Goal: Contribute content: Contribute content

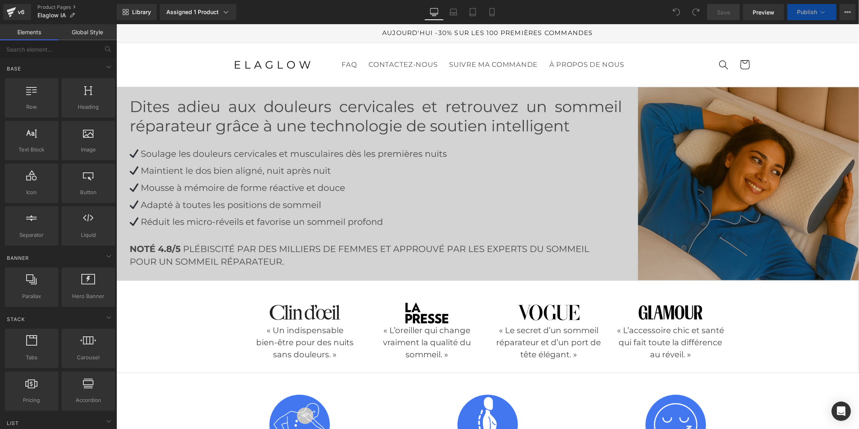
scroll to position [582, 0]
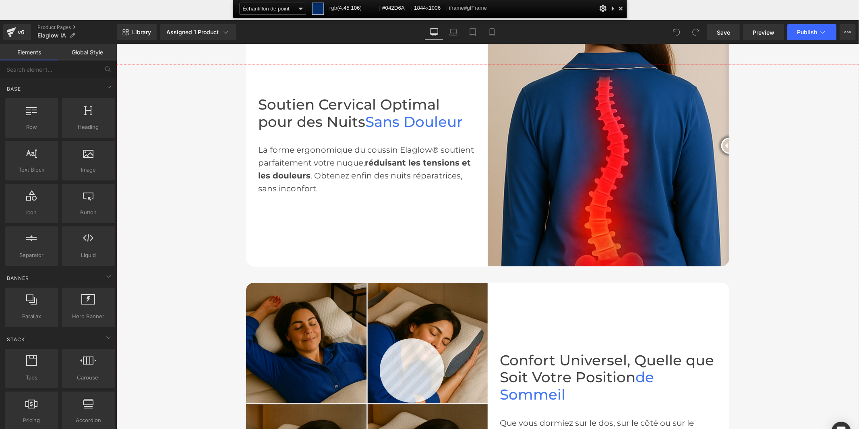
click at [380, 338] on div at bounding box center [487, 266] width 743 height 405
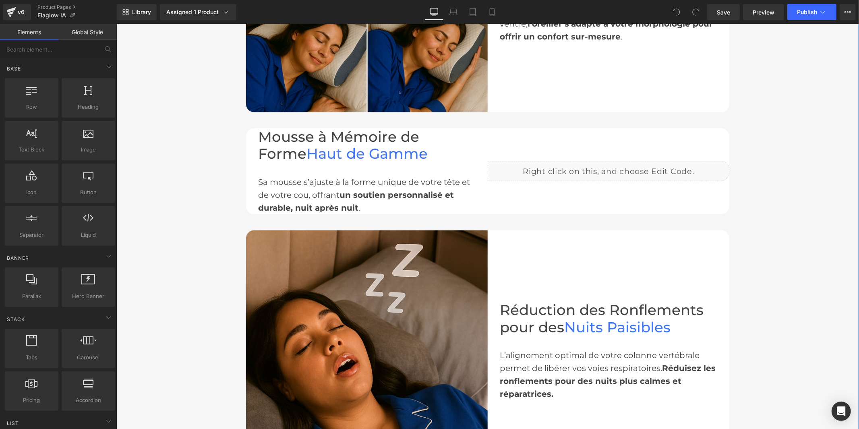
scroll to position [984, 0]
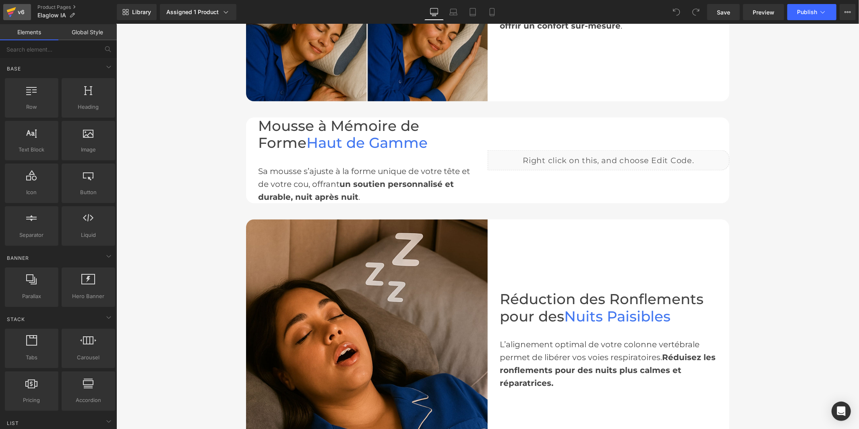
click at [23, 15] on div "v6" at bounding box center [21, 12] width 10 height 10
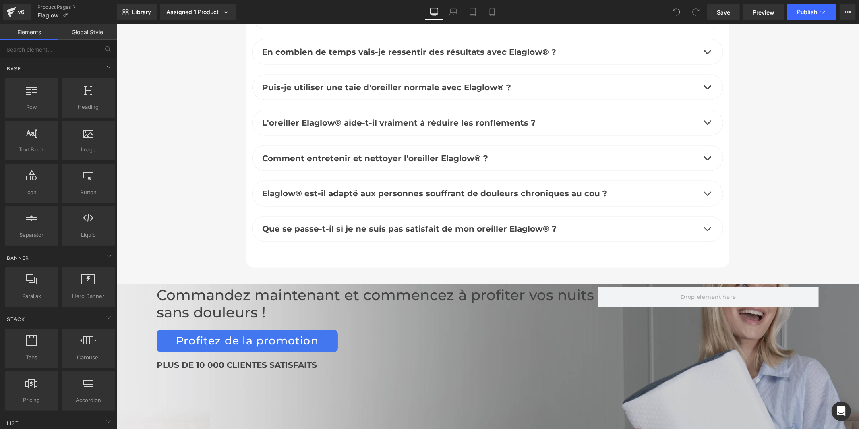
scroll to position [3803, 0]
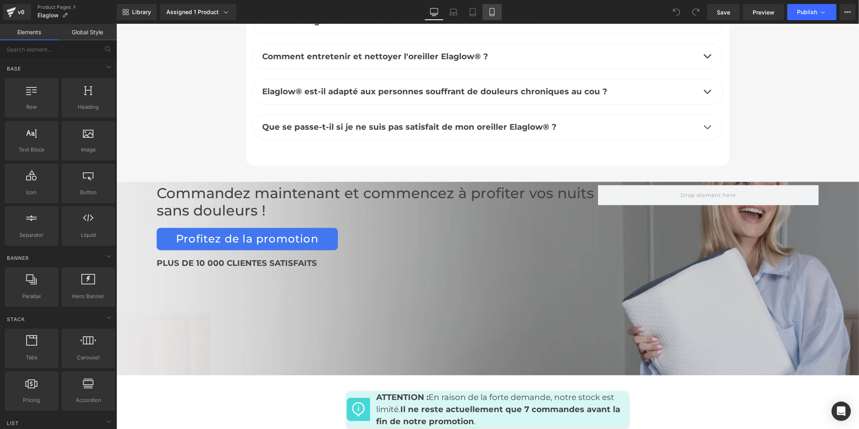
click at [491, 11] on icon at bounding box center [492, 12] width 8 height 8
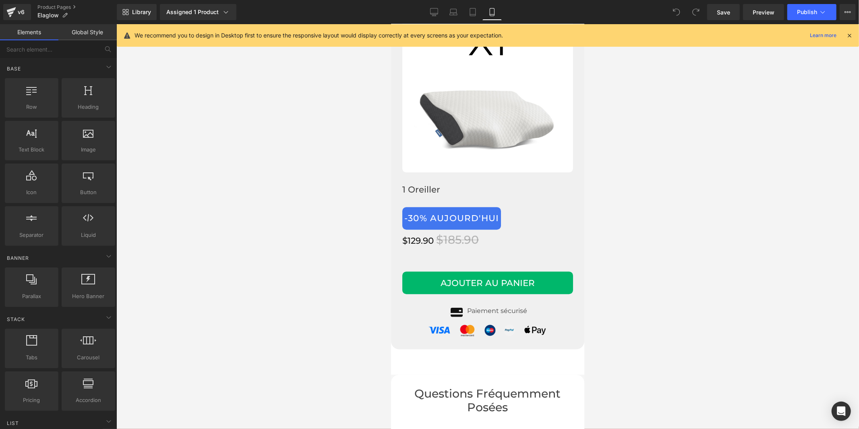
scroll to position [4293, 0]
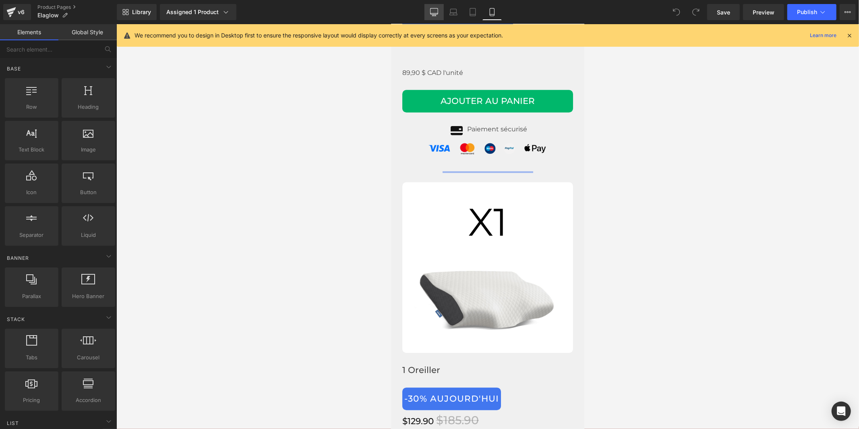
click at [437, 10] on icon at bounding box center [434, 12] width 8 height 8
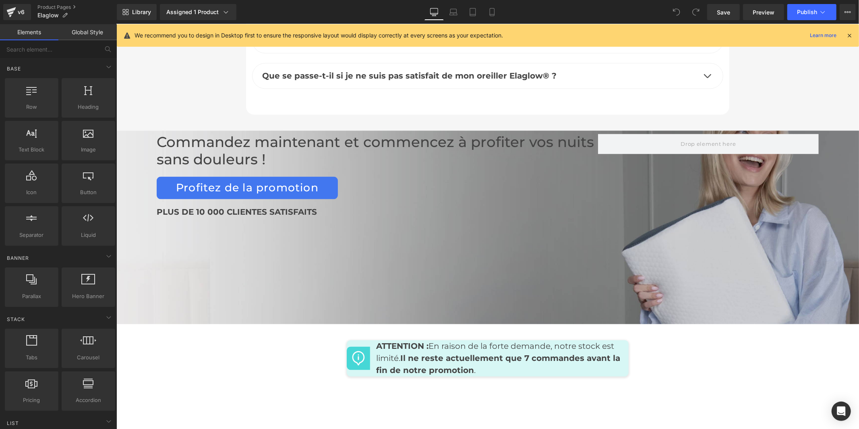
scroll to position [3831, 0]
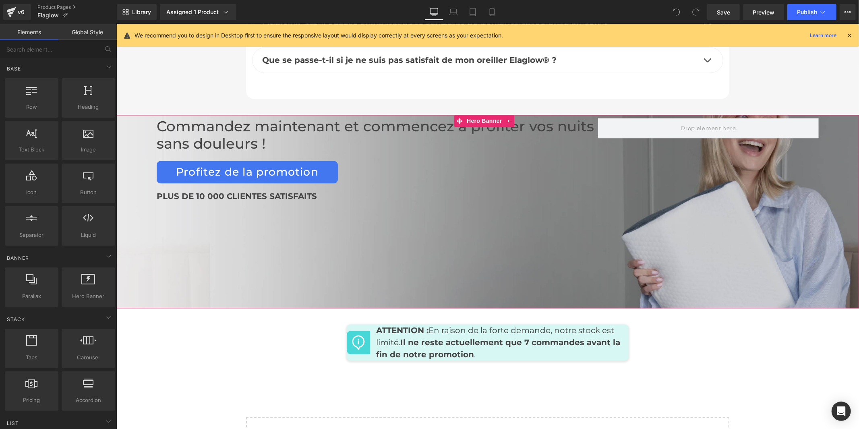
click at [570, 226] on div "Commandez maintenant et commencez à profiter vos nuits sans douleurs ! Heading …" at bounding box center [487, 211] width 743 height 193
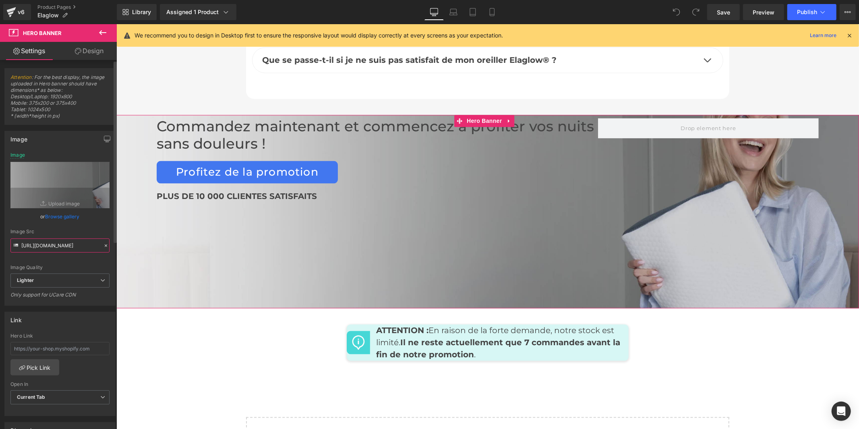
click at [77, 244] on input "https://ucarecdn.com/2b1c27bc-d595-40e8-97e6-23eadb7101f8/-/format/auto/-/previ…" at bounding box center [59, 245] width 99 height 14
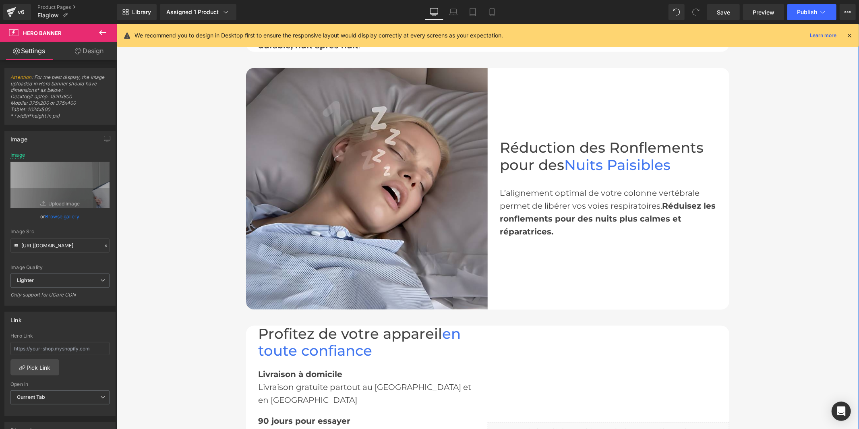
scroll to position [1056, 0]
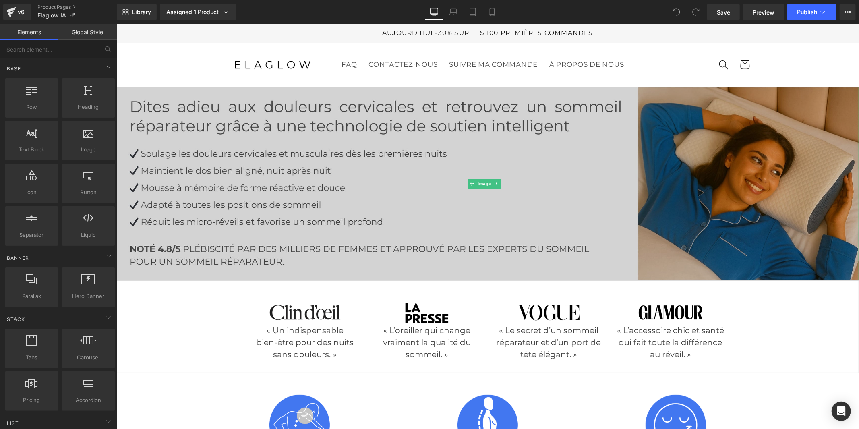
click at [387, 165] on img at bounding box center [487, 183] width 743 height 193
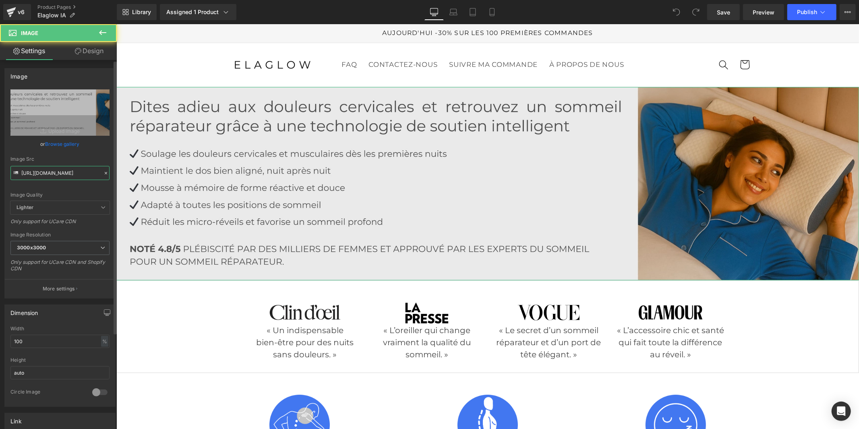
click at [68, 171] on input "https://cdn.shopify.com/s/files/1/0956/7564/6289/files/Ovaia_1_3000x3000.jpg?v=…" at bounding box center [59, 173] width 99 height 14
click at [68, 170] on input "https://cdn.shopify.com/s/files/1/0956/7564/6289/files/Ovaia_1_3000x3000.jpg?v=…" at bounding box center [59, 173] width 99 height 14
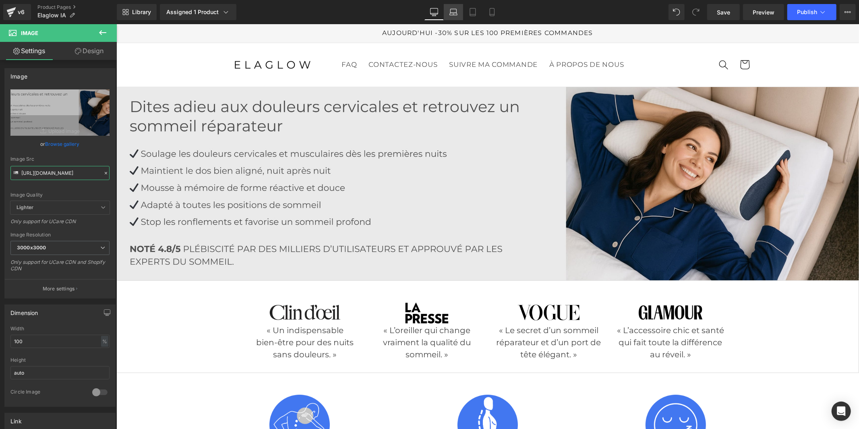
type input "https://cdn.shopify.com/s/files/1/0956/7564/6289/files/s_3000x3000.jpg?v=175567…"
click at [452, 15] on icon at bounding box center [453, 12] width 8 height 8
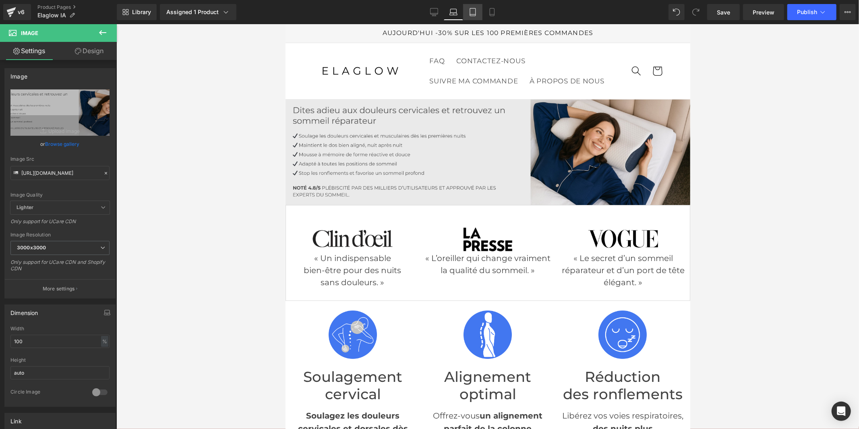
click at [470, 17] on link "Tablet" at bounding box center [472, 12] width 19 height 16
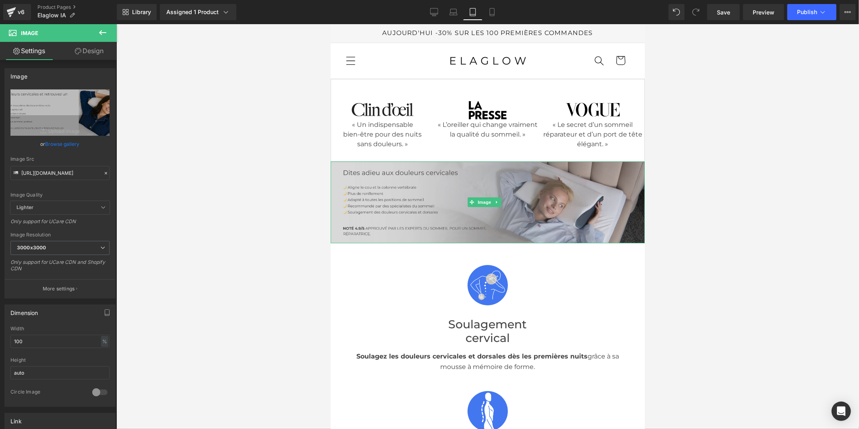
click at [473, 187] on img at bounding box center [487, 202] width 314 height 82
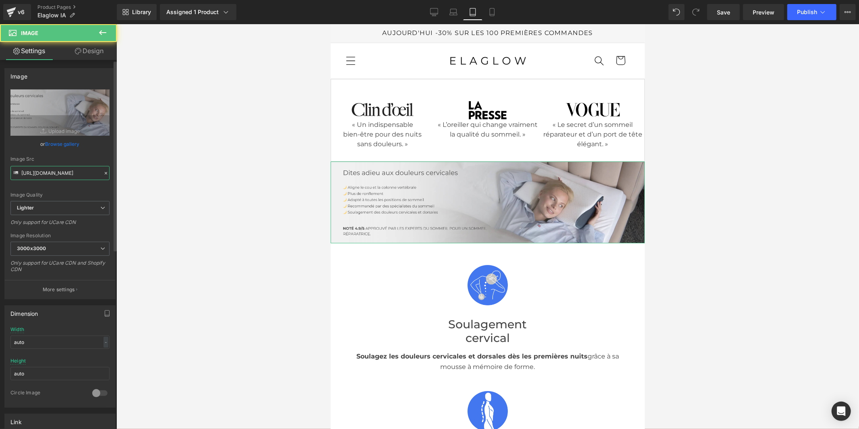
click at [81, 174] on input "https://ucarecdn.com/87297c32-0a8a-4657-b76c-f856700b4b2b/-/format/auto/-/previ…" at bounding box center [59, 173] width 99 height 14
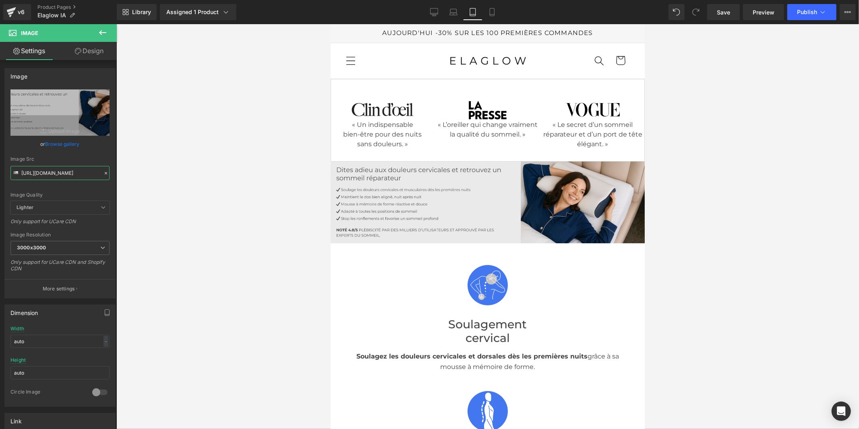
type input "https://cdn.shopify.com/s/files/1/0956/7564/6289/files/s_3000x3000.jpg?v=175567…"
click at [493, 13] on icon at bounding box center [492, 12] width 8 height 8
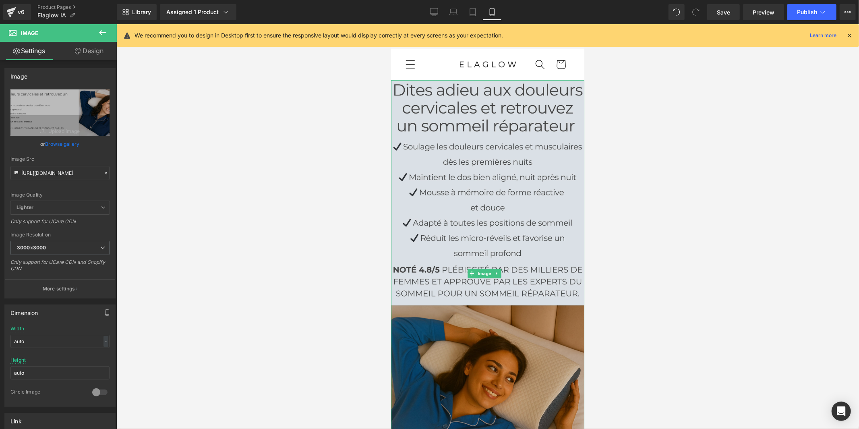
click at [404, 201] on img at bounding box center [487, 273] width 193 height 387
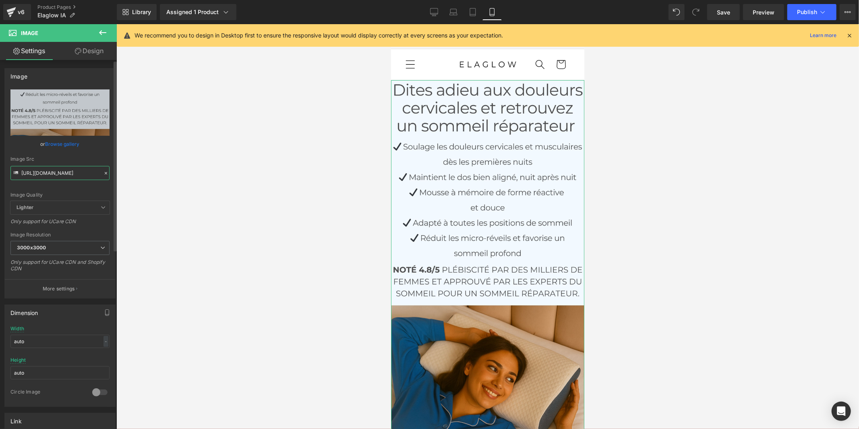
click at [58, 176] on input "https://cdn.shopify.com/s/files/1/0956/7564/6289/files/Tessa_3000x3000.jpg?v=17…" at bounding box center [59, 173] width 99 height 14
paste input "f475e932-8806-4a4d-9c38-eaf1f2540d28.jpg?v=1755678553"
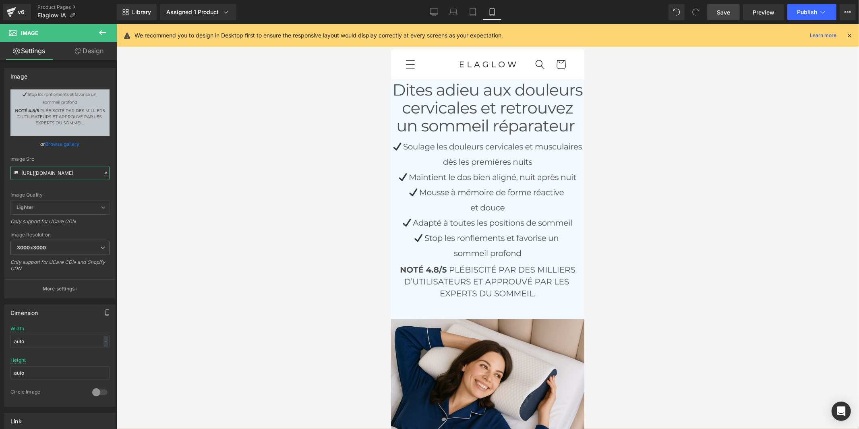
type input "https://cdn.shopify.com/s/files/1/0956/7564/6289/files/Tessa_f475e932-8806-4a4d…"
drag, startPoint x: 728, startPoint y: 15, endPoint x: 148, endPoint y: 253, distance: 626.7
click at [728, 15] on span "Save" at bounding box center [723, 12] width 13 height 8
click at [432, 11] on link "Desktop" at bounding box center [425, 12] width 19 height 16
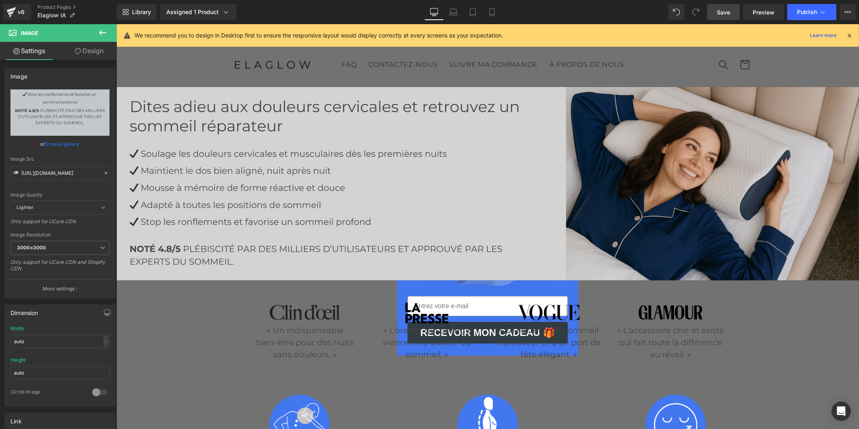
click at [549, 150] on img at bounding box center [487, 183] width 743 height 193
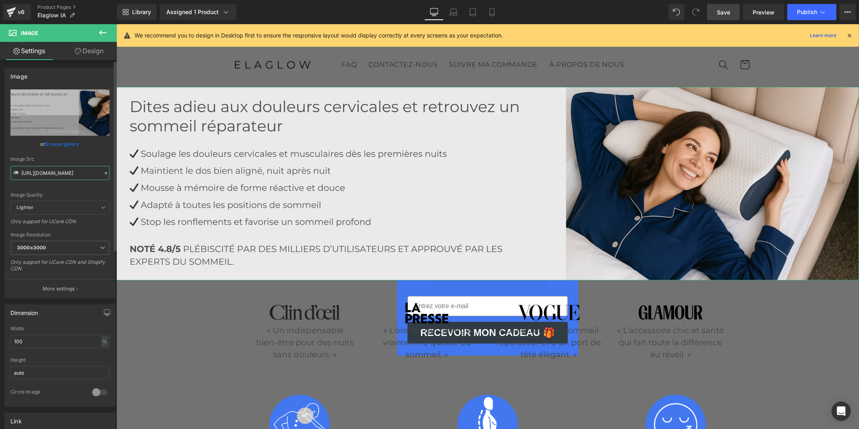
click at [72, 174] on input "https://cdn.shopify.com/s/files/1/0956/7564/6289/files/s_3000x3000.jpg?v=175567…" at bounding box center [59, 173] width 99 height 14
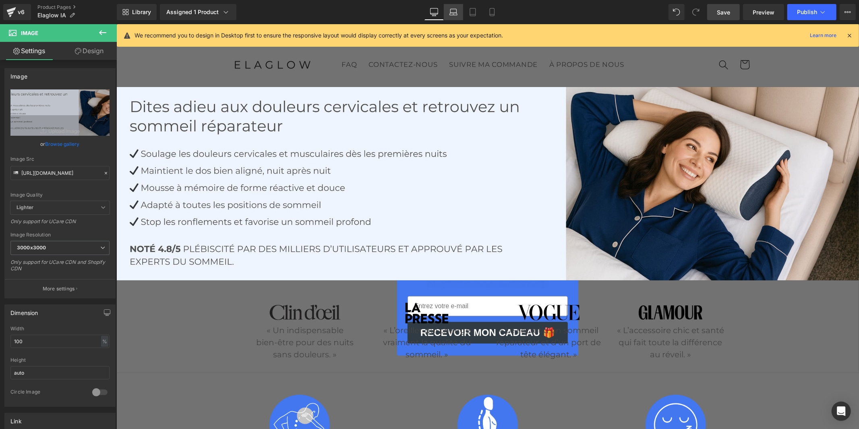
click at [454, 11] on icon at bounding box center [453, 12] width 8 height 8
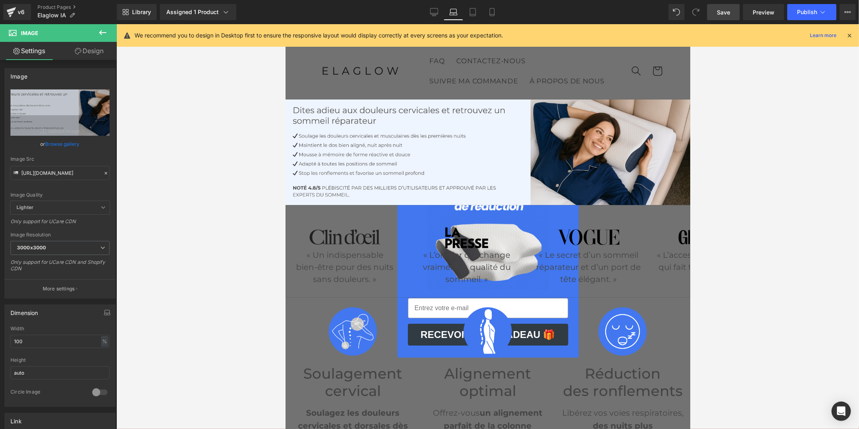
scroll to position [33, 0]
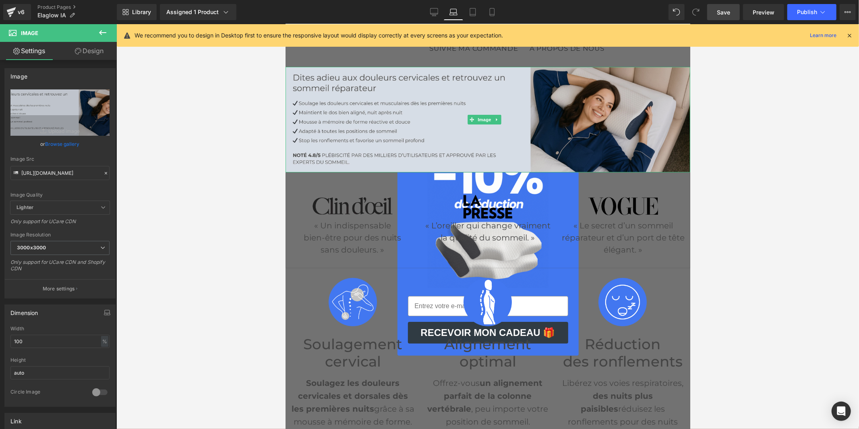
click at [452, 158] on img at bounding box center [487, 119] width 405 height 106
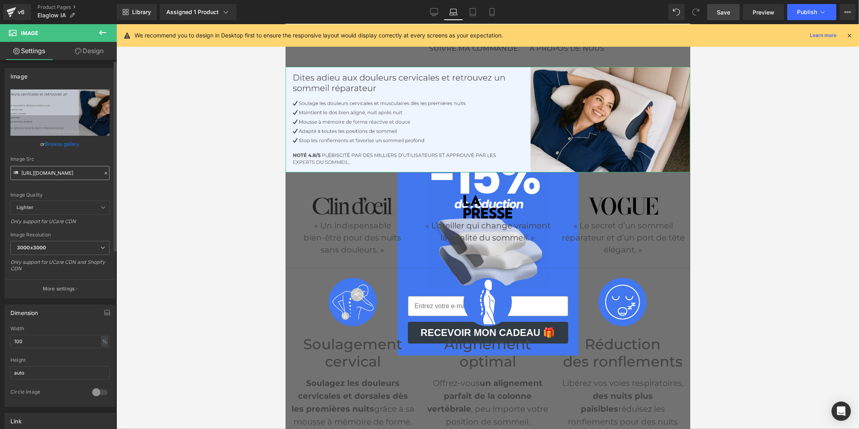
click at [72, 176] on input "https://cdn.shopify.com/s/files/1/0956/7564/6289/files/sd_3000x3000.jpg?v=17556…" at bounding box center [59, 173] width 99 height 14
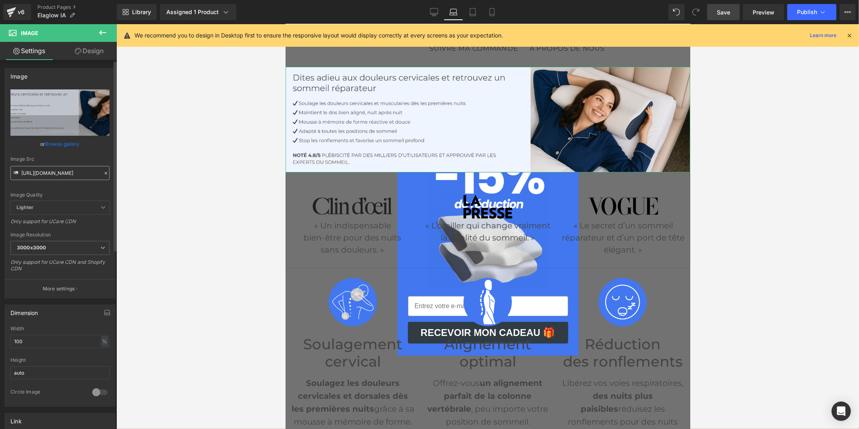
click at [72, 176] on input "https://cdn.shopify.com/s/files/1/0956/7564/6289/files/sd_3000x3000.jpg?v=17556…" at bounding box center [59, 173] width 99 height 14
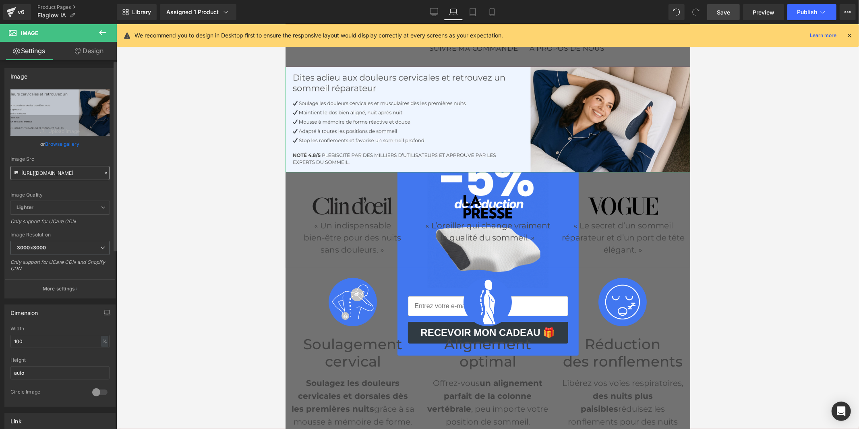
click at [72, 176] on input "https://cdn.shopify.com/s/files/1/0956/7564/6289/files/sd_3000x3000.jpg?v=17556…" at bounding box center [59, 173] width 99 height 14
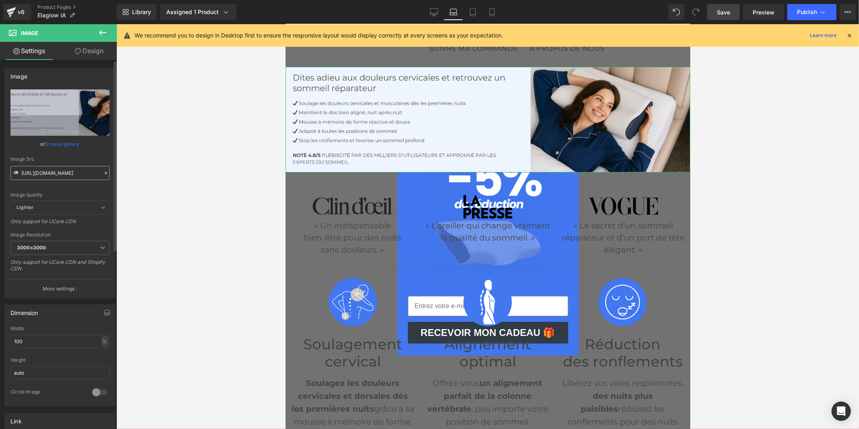
type input "https://cdn.shopify.com/s/files/1/0956/7564/6289/files/sd.jpg?v=1755679125"
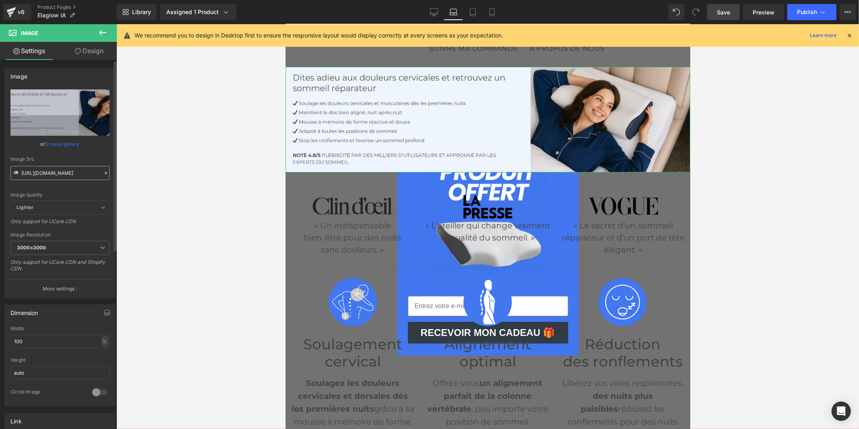
scroll to position [0, 103]
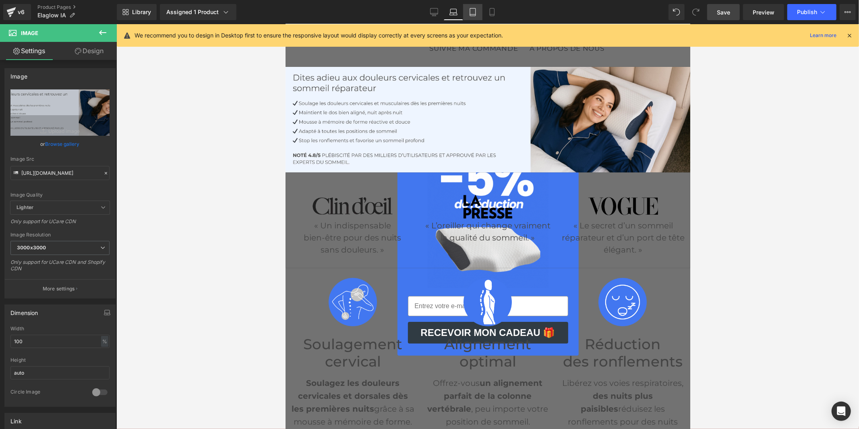
click at [472, 12] on icon at bounding box center [473, 12] width 8 height 8
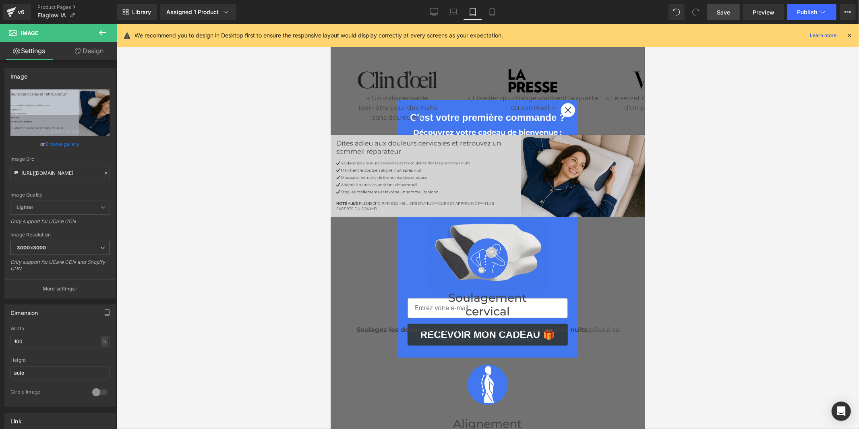
scroll to position [0, 0]
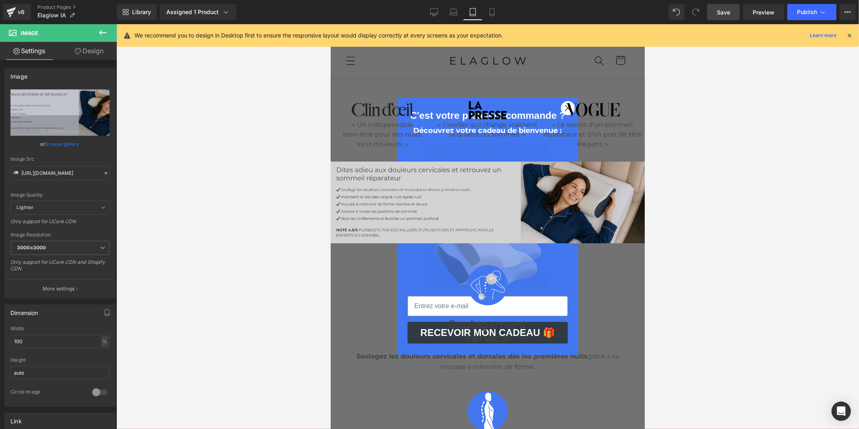
click at [465, 206] on img at bounding box center [487, 202] width 314 height 82
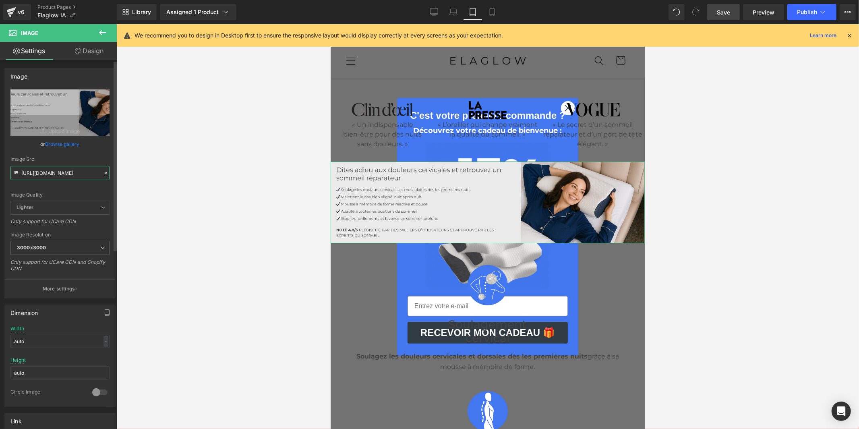
click at [55, 179] on input "https://cdn.shopify.com/s/files/1/0956/7564/6289/files/s_3000x3000.jpg?v=175567…" at bounding box center [59, 173] width 99 height 14
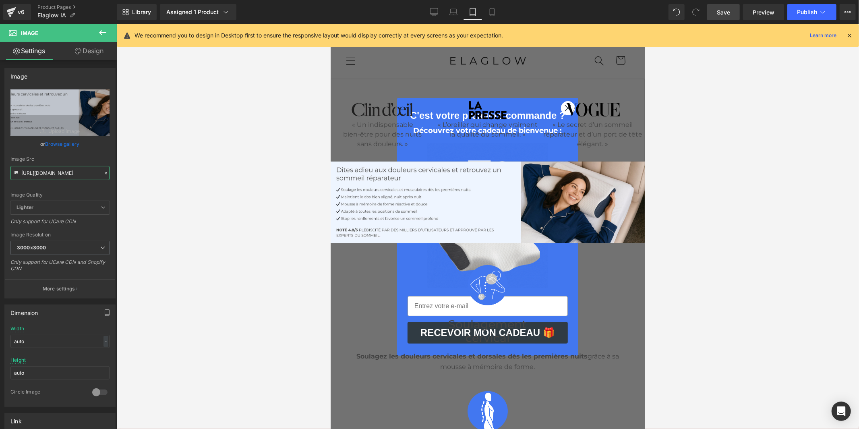
type input "https://cdn.shopify.com/s/files/1/0956/7564/6289/files/sd_3000x3000.jpg?v=17556…"
drag, startPoint x: 489, startPoint y: 17, endPoint x: 99, endPoint y: 23, distance: 389.9
click at [489, 17] on link "Mobile" at bounding box center [491, 12] width 19 height 16
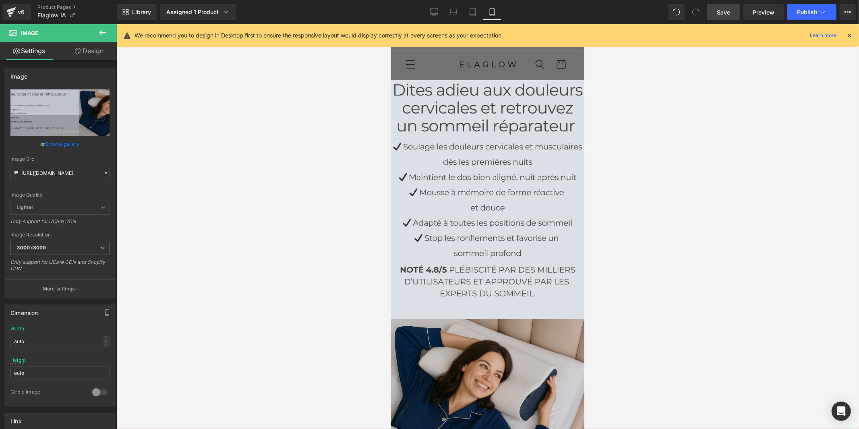
click at [490, 161] on img at bounding box center [487, 273] width 193 height 387
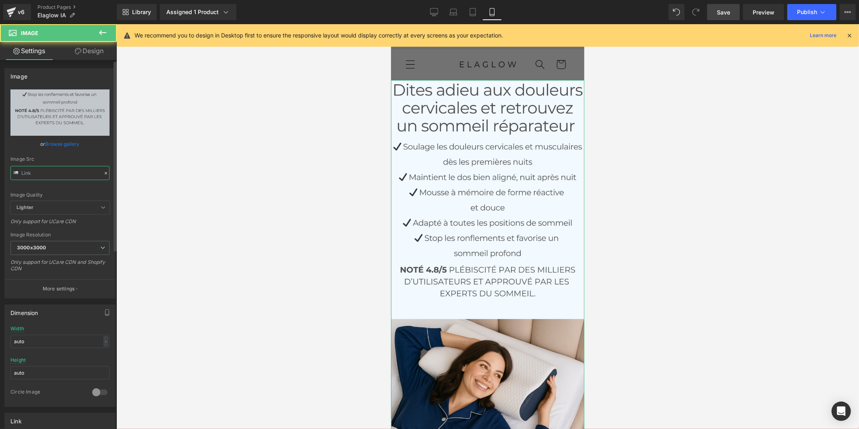
click at [52, 176] on input "text" at bounding box center [59, 173] width 99 height 14
paste input "c23596ce-28ab-4bd5-b235-cefd4639c548.jpg?v=1755679126"
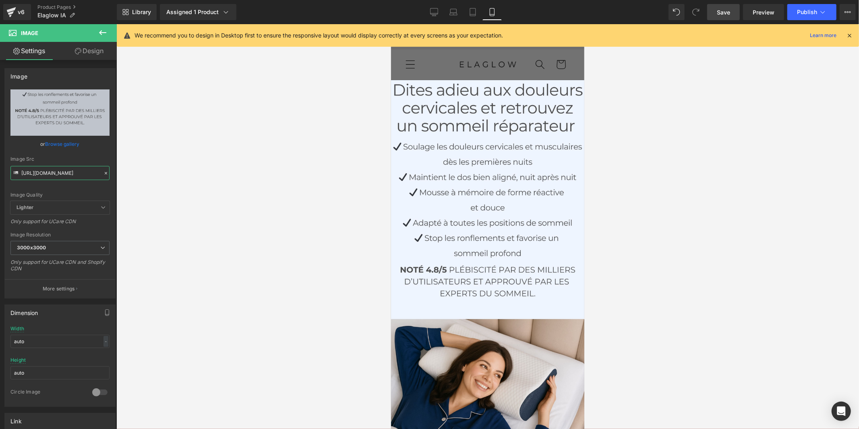
type input "https://cdn.shopify.com/s/files/1/0956/7564/6289/files/Tessa_c23596ce-28ab-4bd5…"
click at [722, 12] on span "Save" at bounding box center [723, 12] width 13 height 8
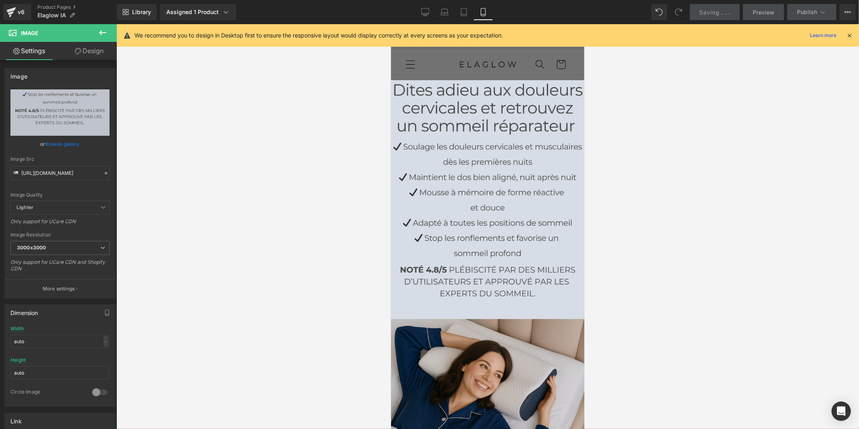
scroll to position [89, 0]
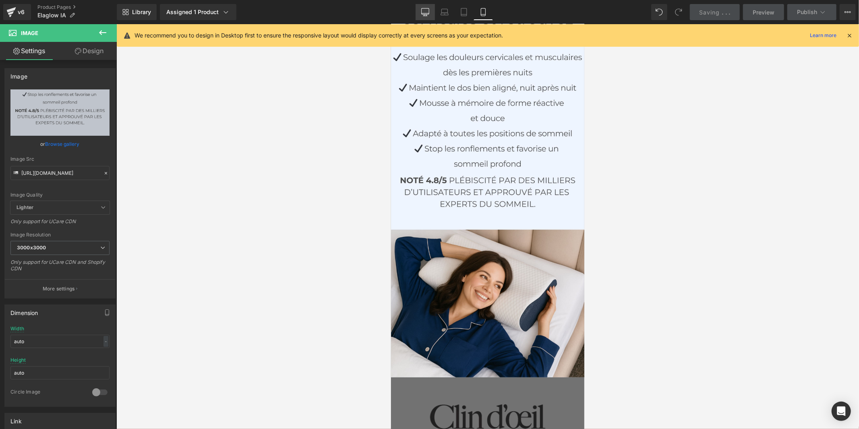
click at [428, 14] on icon at bounding box center [425, 11] width 8 height 6
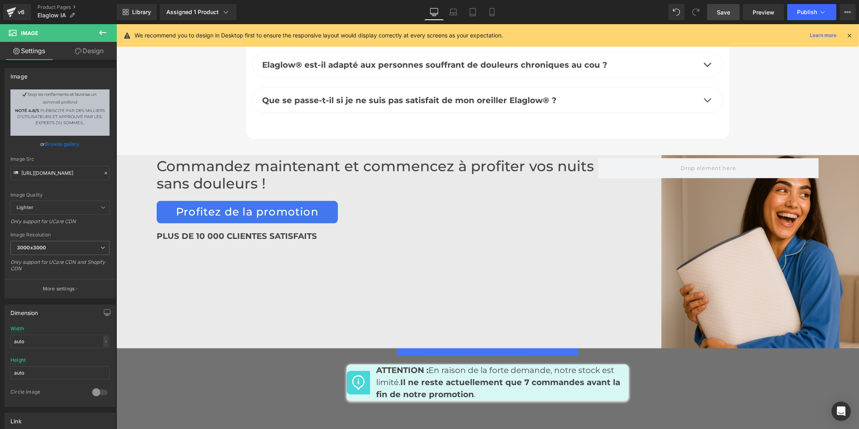
scroll to position [3683, 0]
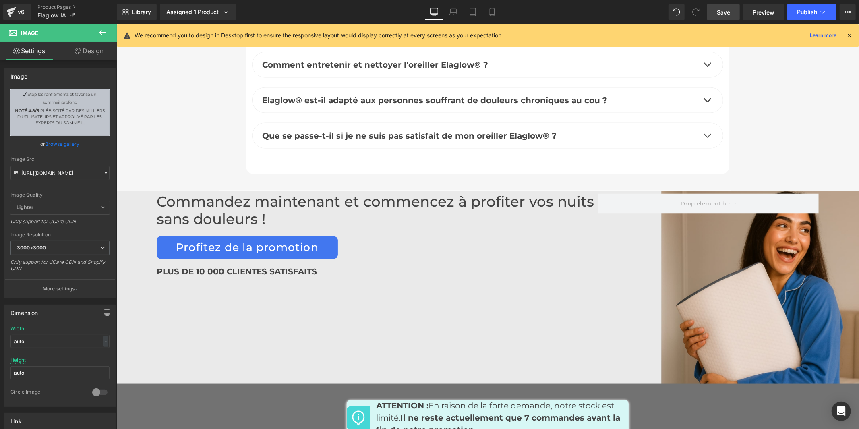
click at [517, 298] on div "Commandez maintenant et commencez à profiter vos nuits sans douleurs ! Heading …" at bounding box center [487, 286] width 743 height 193
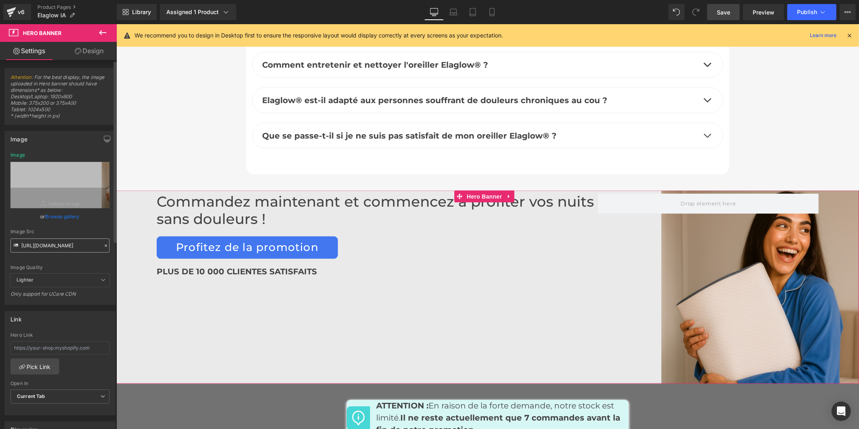
click at [69, 244] on input "https://cdn.shopify.com/s/files/1/0956/7564/6289/files/30.jpg?v=1755548943" at bounding box center [59, 245] width 99 height 14
type input "https://cdn.shopify.com/s/files/1/0956/7564/6289/files/sdf.jpg?v=1755679124"
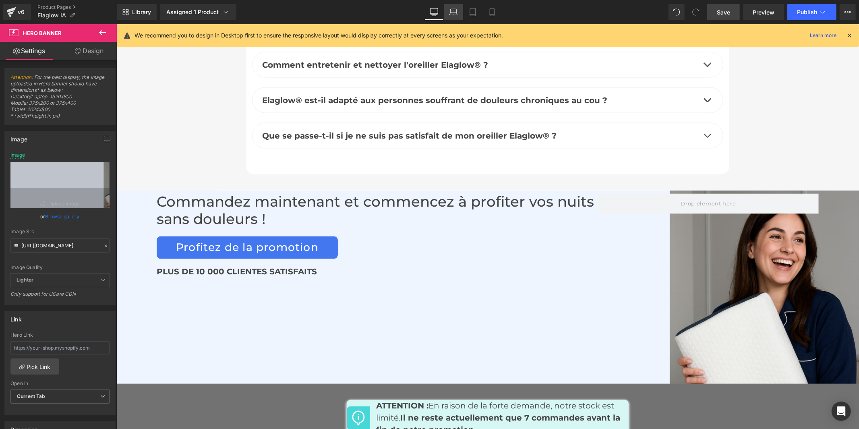
scroll to position [0, 0]
click at [453, 14] on icon at bounding box center [453, 12] width 8 height 8
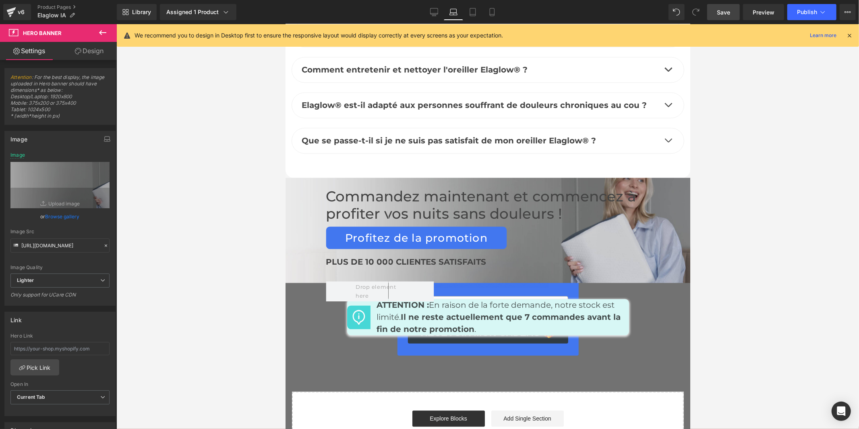
scroll to position [3891, 0]
click at [513, 259] on div "PLUS DE 10 000 CLIENTES SATISFAITS" at bounding box center [487, 261] width 324 height 13
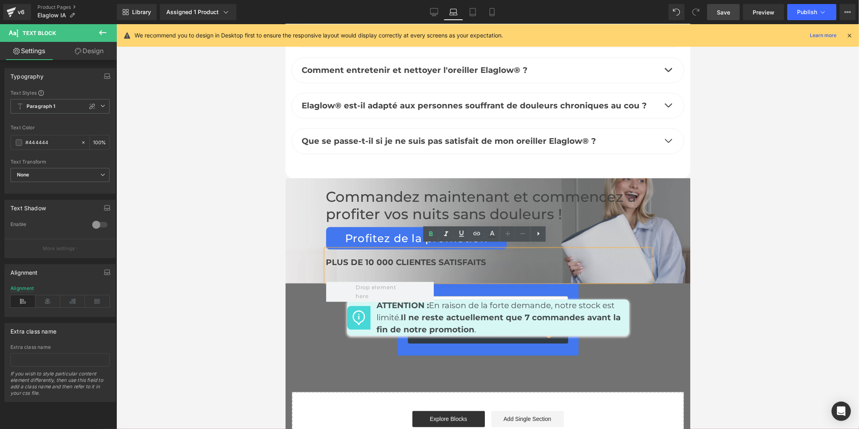
click at [306, 248] on div "Commandez maintenant et commencez à profiter vos nuits sans douleurs ! Heading …" at bounding box center [487, 244] width 405 height 113
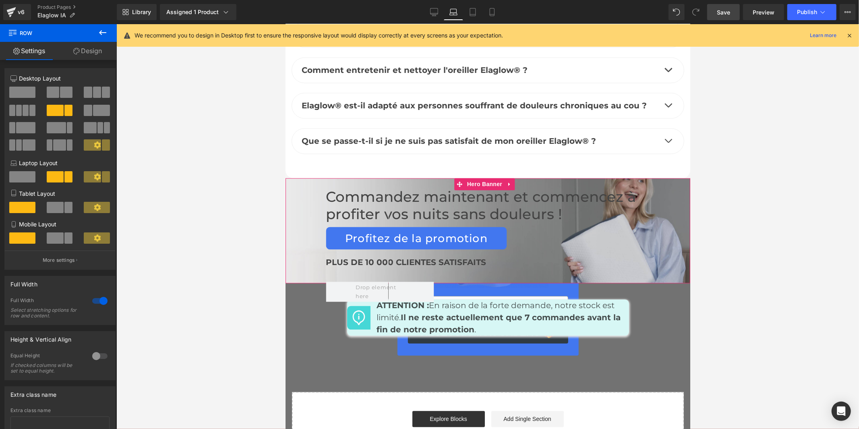
click at [303, 180] on div "Commandez maintenant et commencez à profiter vos nuits sans douleurs ! Heading …" at bounding box center [487, 231] width 405 height 106
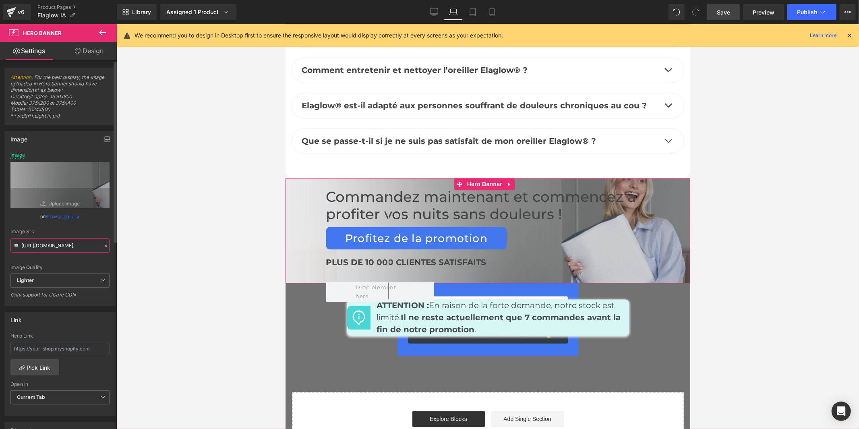
click at [40, 246] on input "https://ucarecdn.com/2b1c27bc-d595-40e8-97e6-23eadb7101f8/-/format/auto/-/previ…" at bounding box center [59, 245] width 99 height 14
paste input "cdn.shopify.com/s/files/1/0956/7564/6289/files/sdf.jpg?v=1755679124"
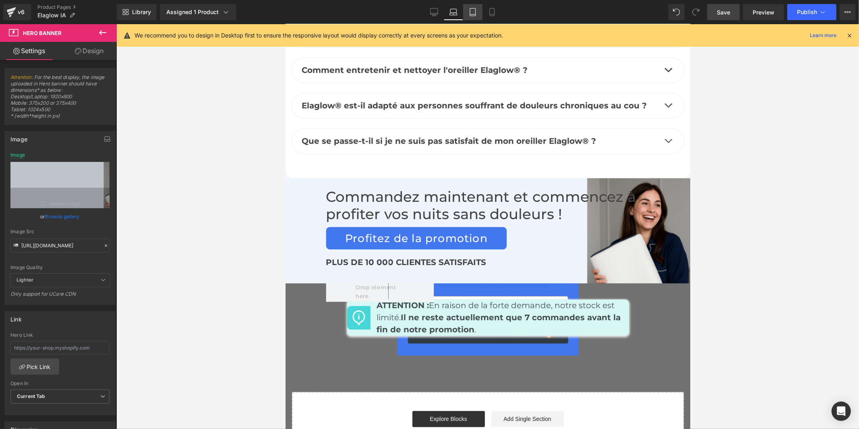
scroll to position [0, 0]
click at [471, 10] on icon at bounding box center [473, 12] width 8 height 8
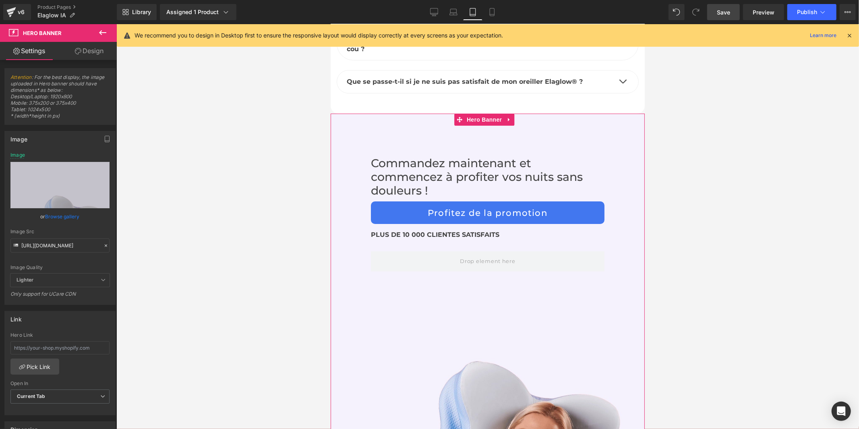
scroll to position [4993, 0]
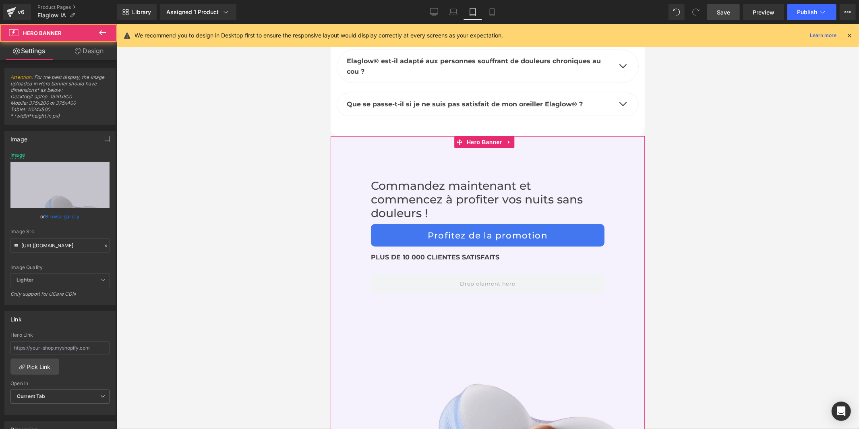
click at [379, 322] on div "Commandez maintenant et commencez à profiter vos nuits sans douleurs ! Heading …" at bounding box center [487, 350] width 314 height 429
click at [57, 247] on input "https://cdn.shopify.com/s/files/1/0956/7564/6289/files/sdf.jpg?v=1755679124" at bounding box center [59, 245] width 99 height 14
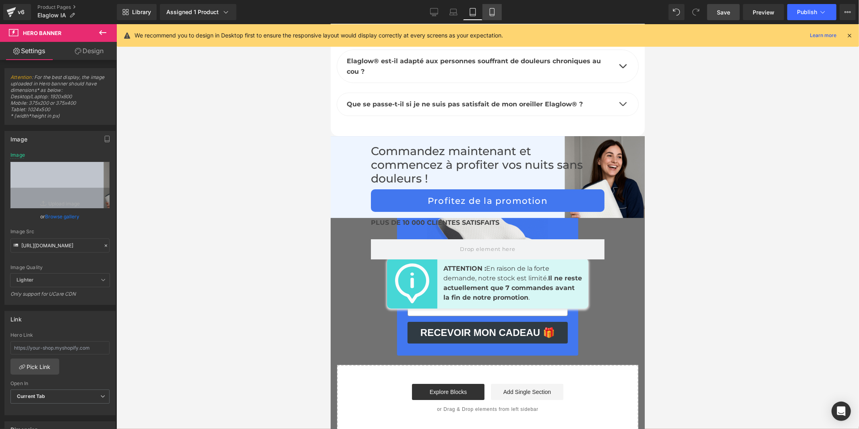
click at [491, 11] on icon at bounding box center [492, 12] width 8 height 8
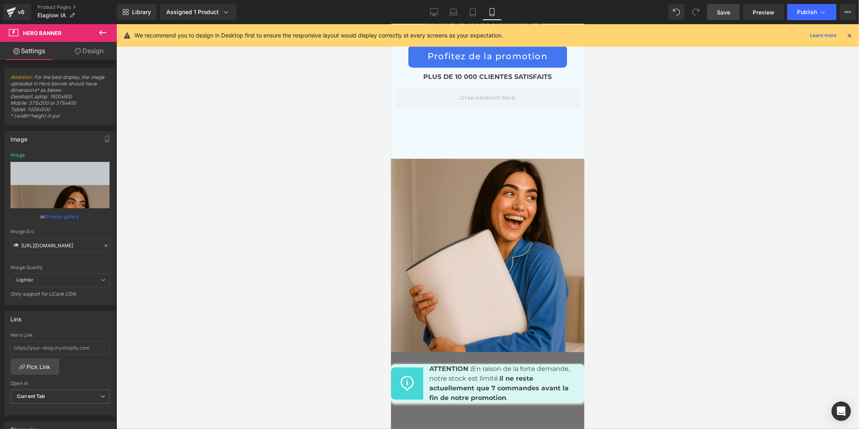
scroll to position [4799, 0]
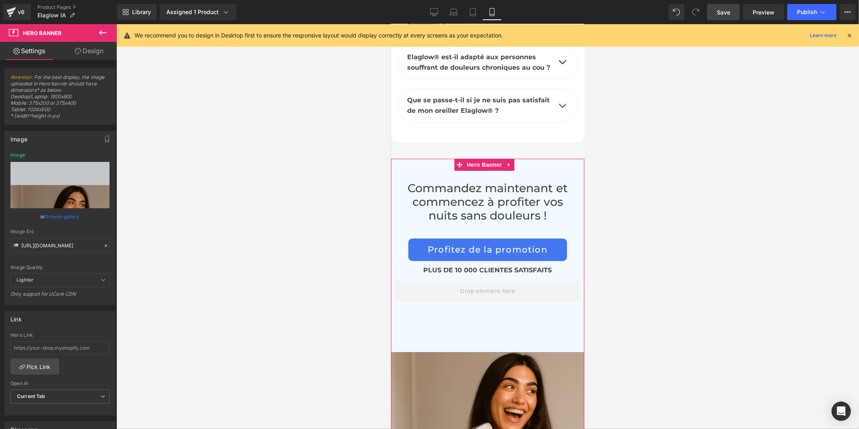
click at [409, 158] on div "Commandez maintenant et commencez à profiter vos nuits sans douleurs ! Heading …" at bounding box center [487, 351] width 193 height 387
click at [61, 243] on input "https://cdn.shopify.com/s/files/1/0956/7564/6289/files/sdf.jpg?v=1755679124" at bounding box center [59, 245] width 99 height 14
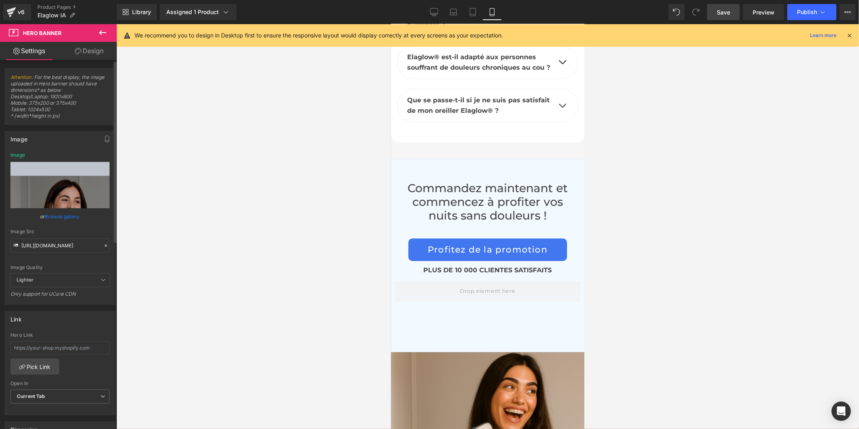
type input "https://cdn.shopify.com/s/files/1/0956/7564/6289/files/Tessa_2_d46b9c93-dd7b-47…"
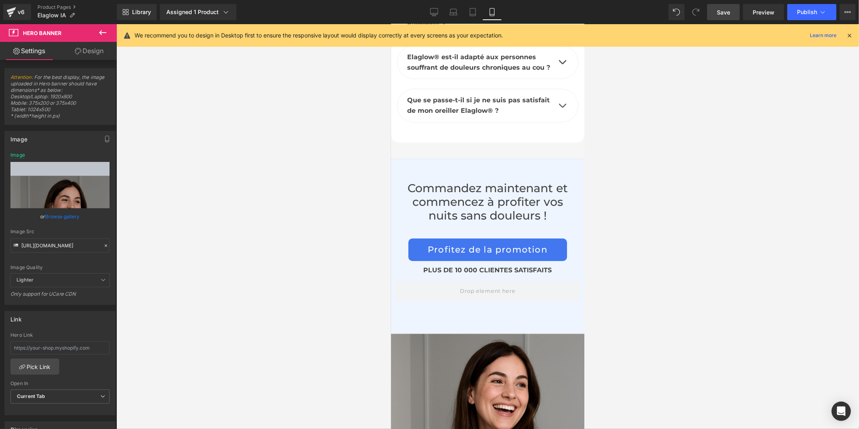
scroll to position [0, 0]
click at [715, 4] on link "Save" at bounding box center [723, 12] width 33 height 16
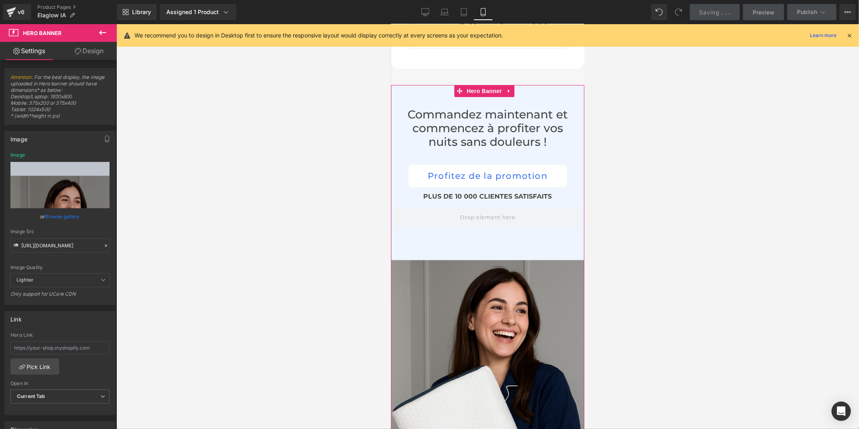
scroll to position [4889, 0]
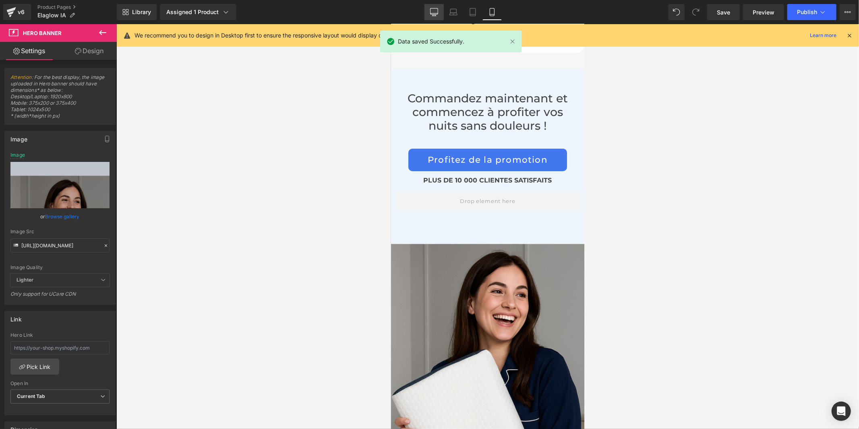
click at [433, 11] on icon at bounding box center [434, 12] width 8 height 8
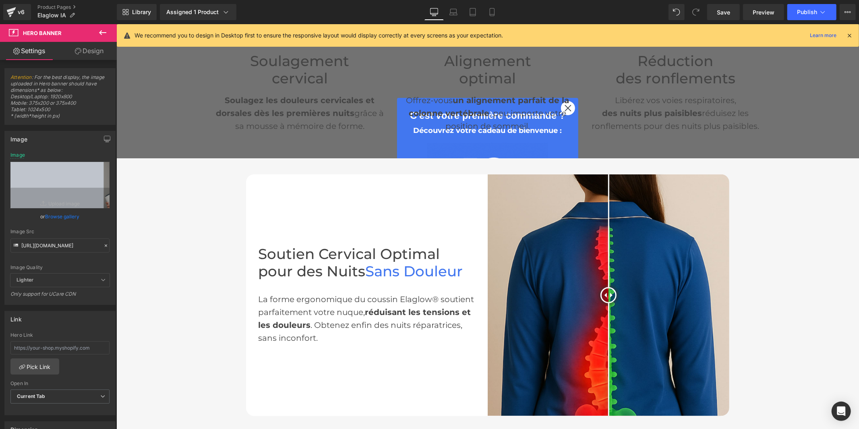
scroll to position [321, 0]
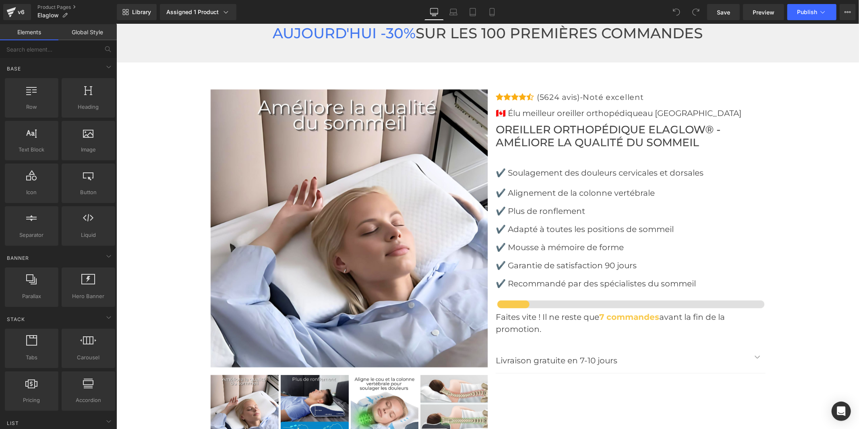
scroll to position [2461, 0]
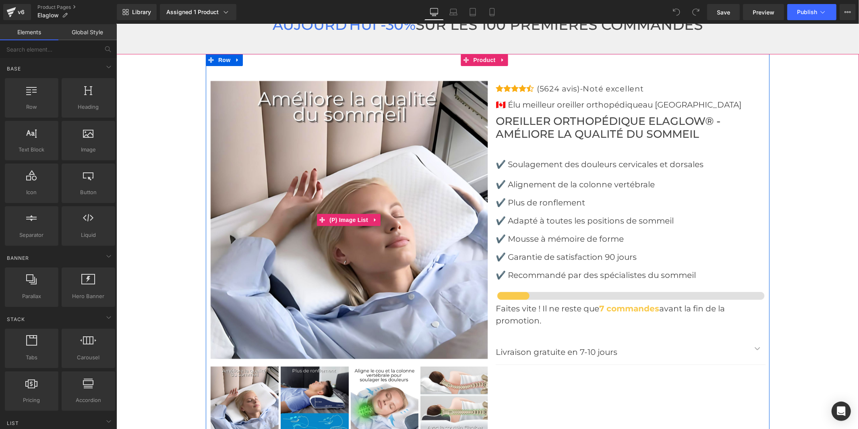
click at [344, 151] on img at bounding box center [349, 220] width 278 height 278
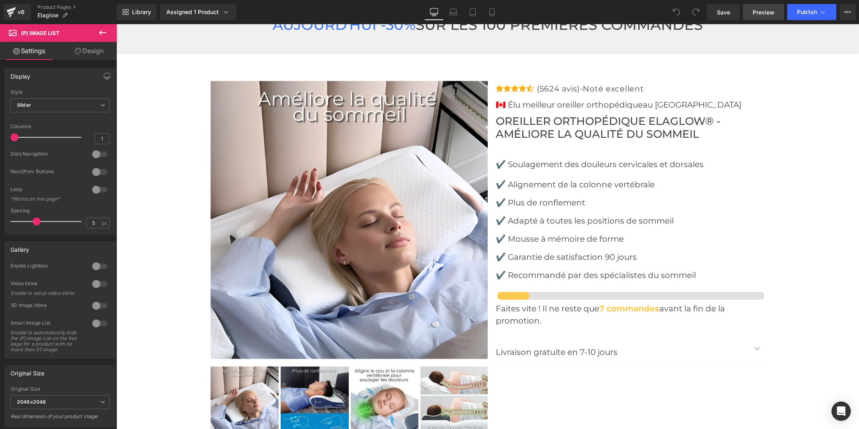
click at [766, 15] on span "Preview" at bounding box center [764, 12] width 22 height 8
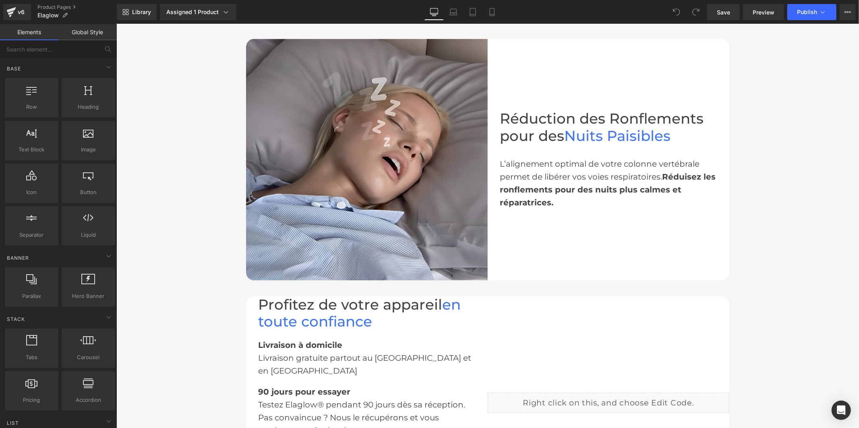
scroll to position [1029, 0]
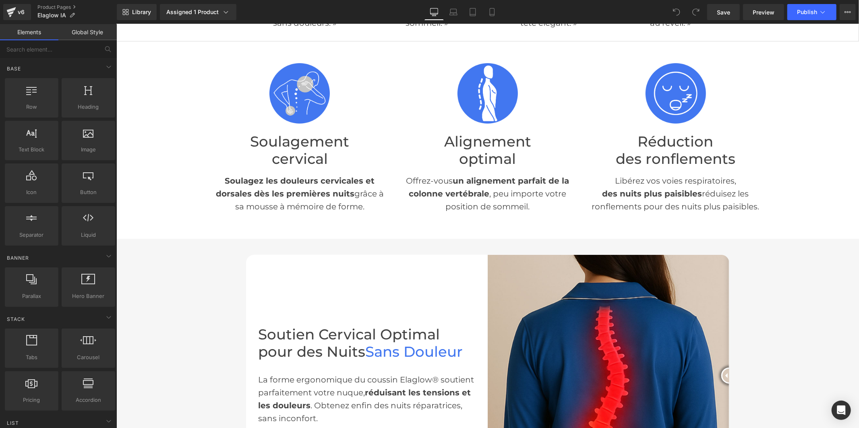
scroll to position [447, 0]
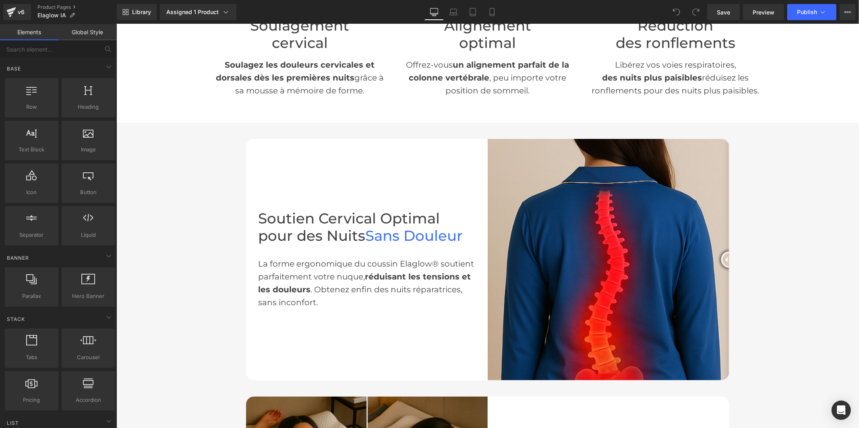
click at [540, 249] on img at bounding box center [608, 260] width 242 height 242
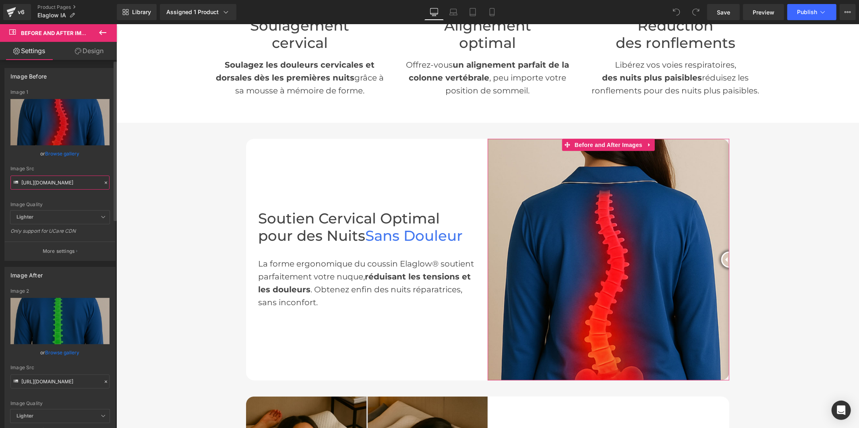
click at [46, 185] on input "[URL][DOMAIN_NAME]" at bounding box center [59, 183] width 99 height 14
paste input "1_5783426e-e4e6-4634-988b-f89e7f3dc9d5.jpg?v=1755680454"
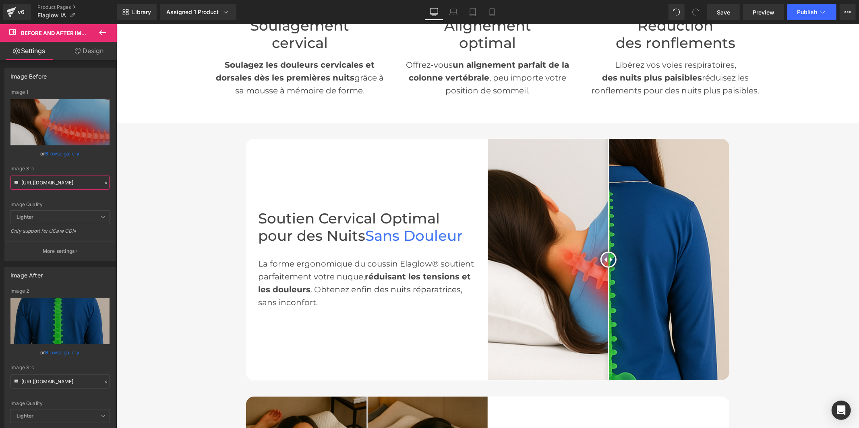
type input "[URL][DOMAIN_NAME]"
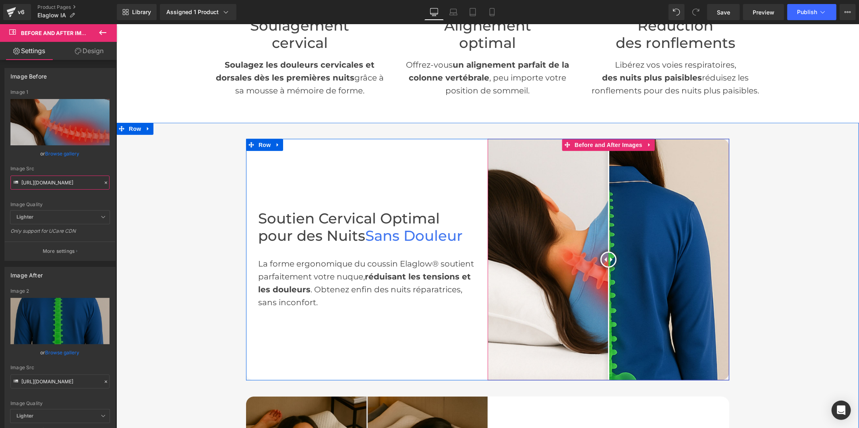
click at [650, 202] on div at bounding box center [608, 260] width 242 height 242
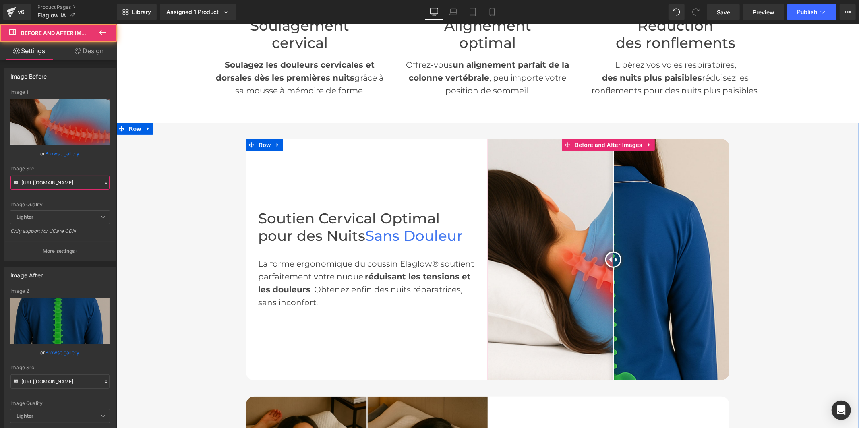
drag, startPoint x: 647, startPoint y: 259, endPoint x: 609, endPoint y: 264, distance: 38.2
click at [609, 264] on div at bounding box center [613, 259] width 16 height 16
click at [651, 238] on img at bounding box center [608, 260] width 242 height 242
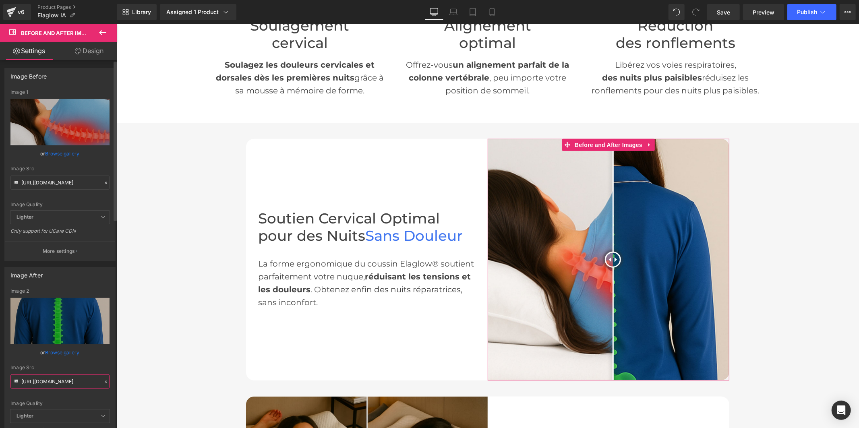
click at [37, 381] on input "[URL][DOMAIN_NAME]" at bounding box center [59, 382] width 99 height 14
click at [38, 379] on input "[URL][DOMAIN_NAME]" at bounding box center [59, 382] width 99 height 14
click at [46, 377] on input "[URL][DOMAIN_NAME]" at bounding box center [59, 382] width 99 height 14
click at [47, 378] on input "[URL][DOMAIN_NAME]" at bounding box center [59, 382] width 99 height 14
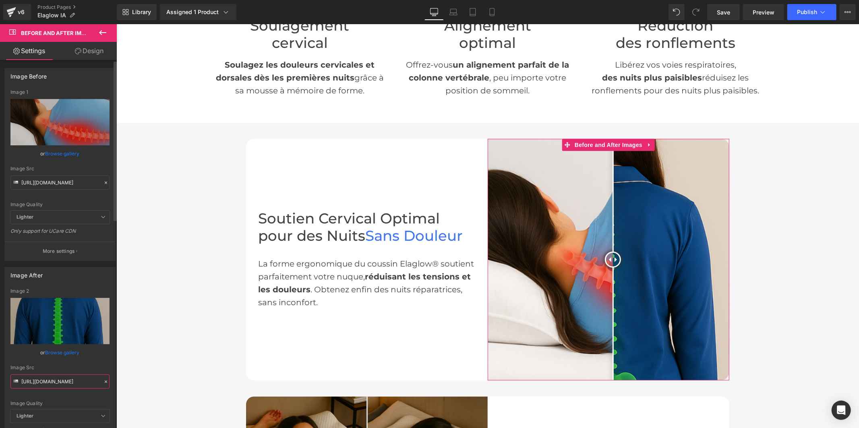
click at [47, 378] on input "[URL][DOMAIN_NAME]" at bounding box center [59, 382] width 99 height 14
paste input "2_4954b25d-ac33-426c-9004-11ecb49f2a98.jpg?v=175568045"
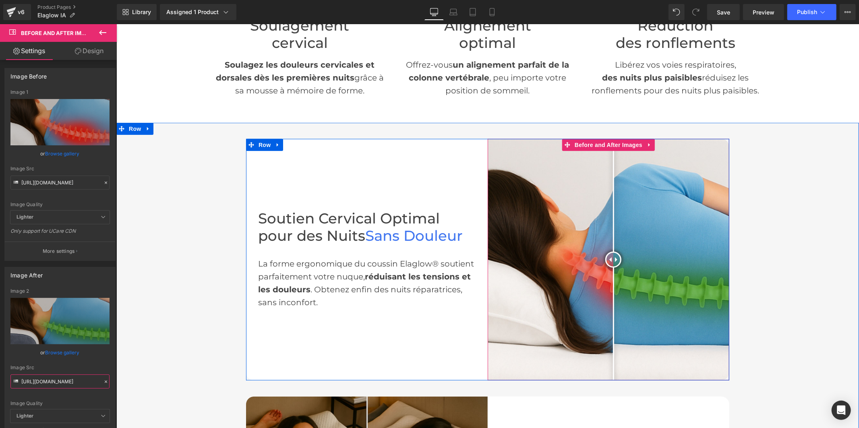
drag, startPoint x: 607, startPoint y: 259, endPoint x: 610, endPoint y: 251, distance: 8.8
click at [610, 251] on div at bounding box center [613, 259] width 16 height 16
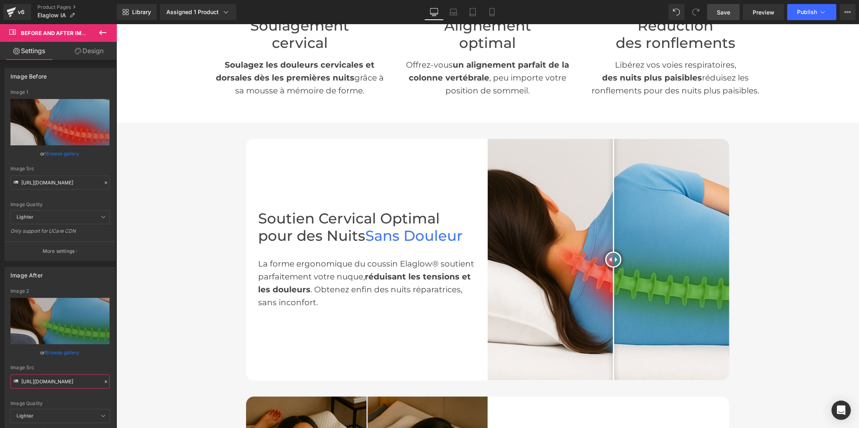
type input "[URL][DOMAIN_NAME]"
click at [720, 16] on span "Save" at bounding box center [723, 12] width 13 height 8
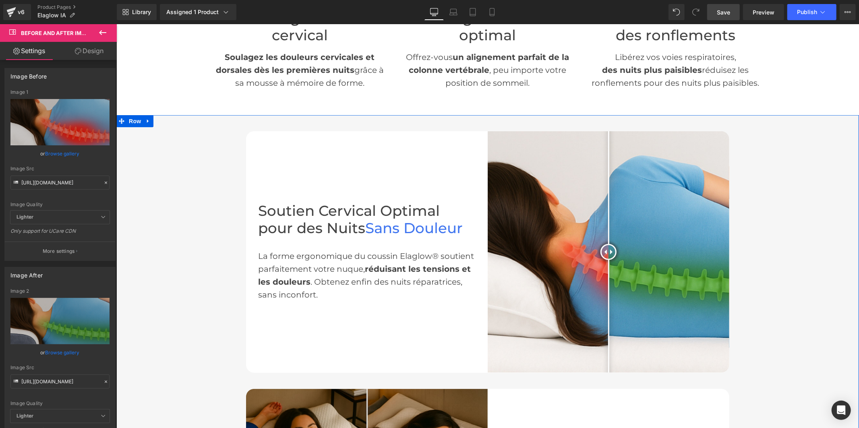
scroll to position [447, 0]
